Goal: Check status: Check status

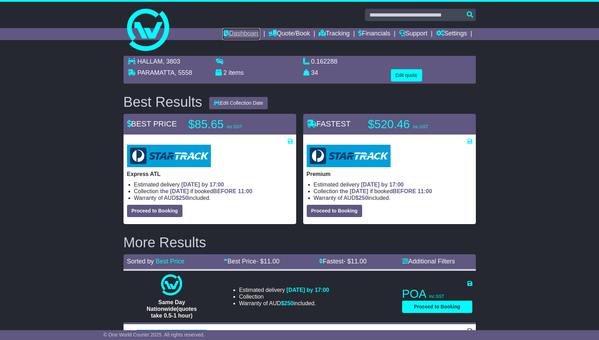
click at [230, 34] on link "Dashboard" at bounding box center [241, 34] width 38 height 12
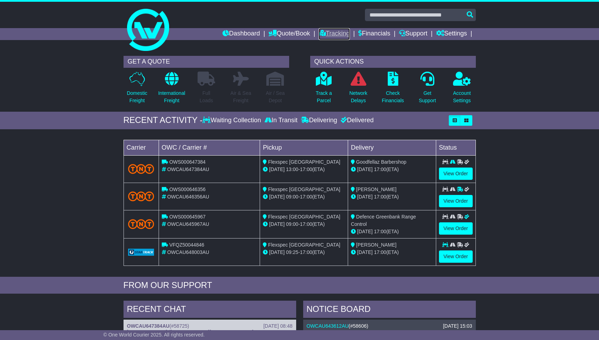
click at [329, 34] on link "Tracking" at bounding box center [334, 34] width 31 height 12
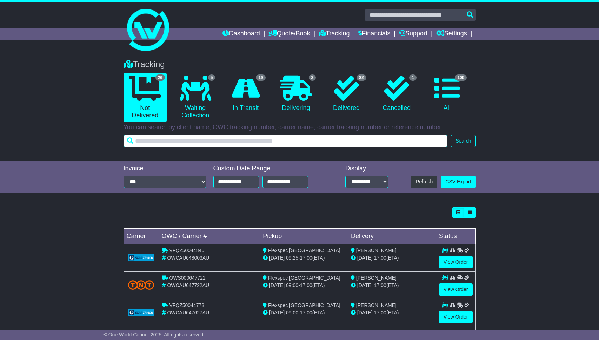
click at [257, 136] on input "text" at bounding box center [285, 141] width 324 height 12
type input "****"
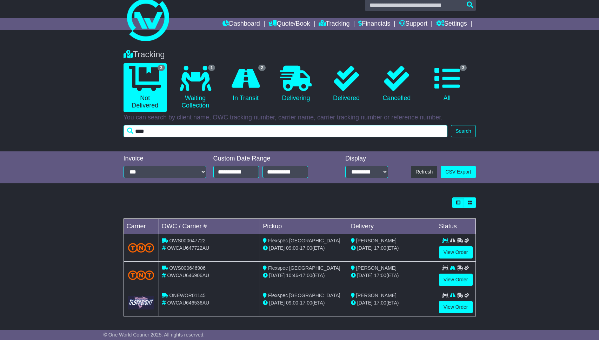
scroll to position [11, 0]
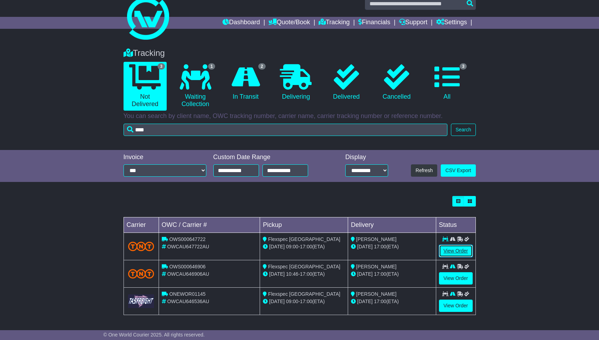
click at [448, 249] on link "View Order" at bounding box center [456, 251] width 34 height 12
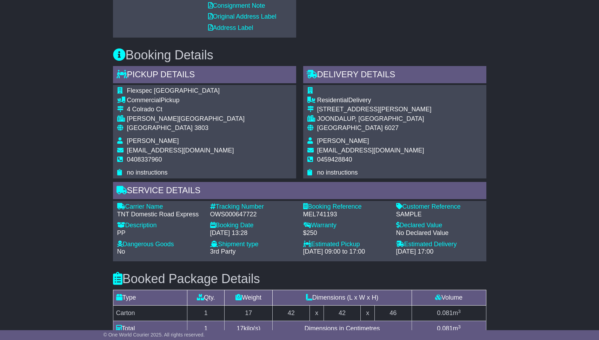
scroll to position [395, 0]
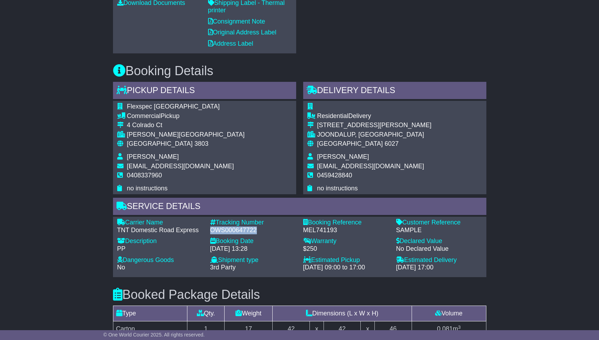
drag, startPoint x: 210, startPoint y: 224, endPoint x: 262, endPoint y: 226, distance: 51.6
click at [262, 226] on div "OWS000647722" at bounding box center [253, 230] width 86 height 8
copy div "OWS000647722"
